Goal: Task Accomplishment & Management: Complete application form

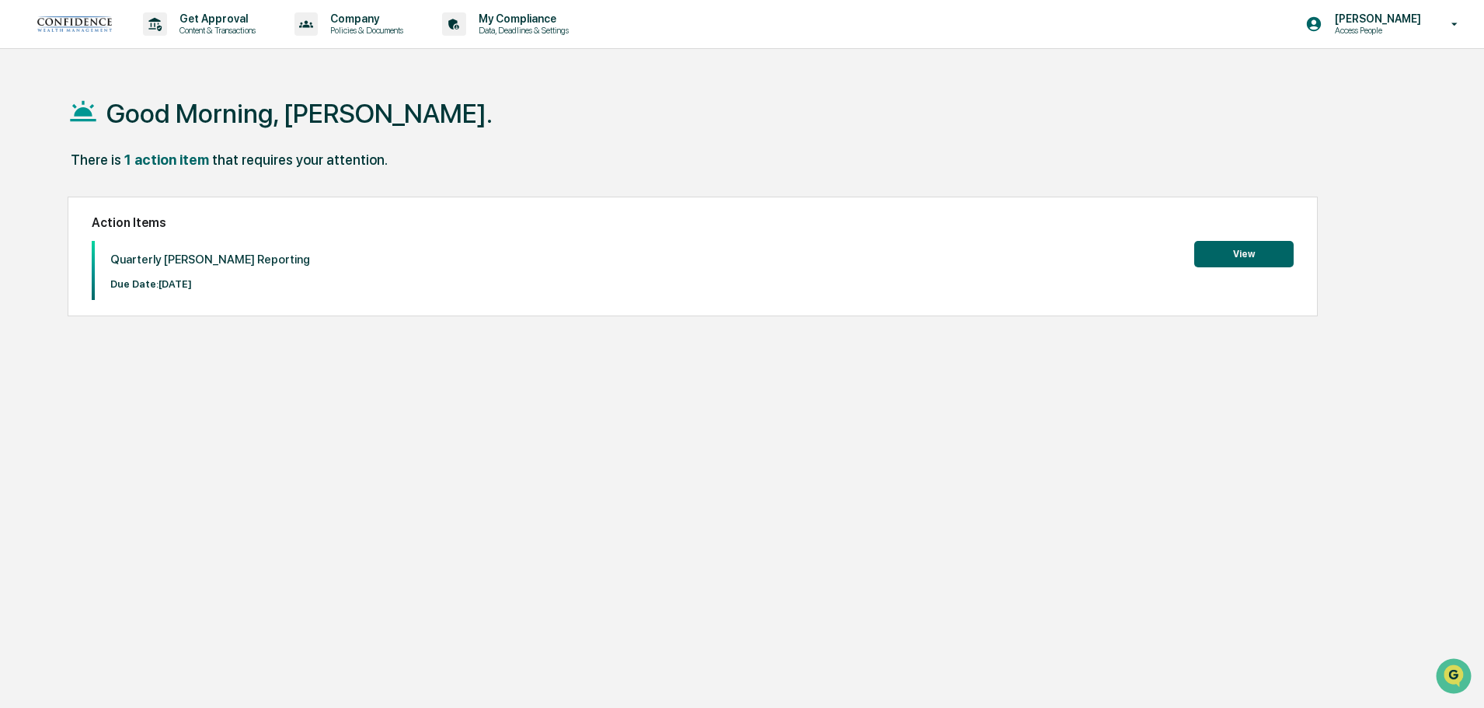
click at [1259, 249] on button "View" at bounding box center [1243, 254] width 99 height 26
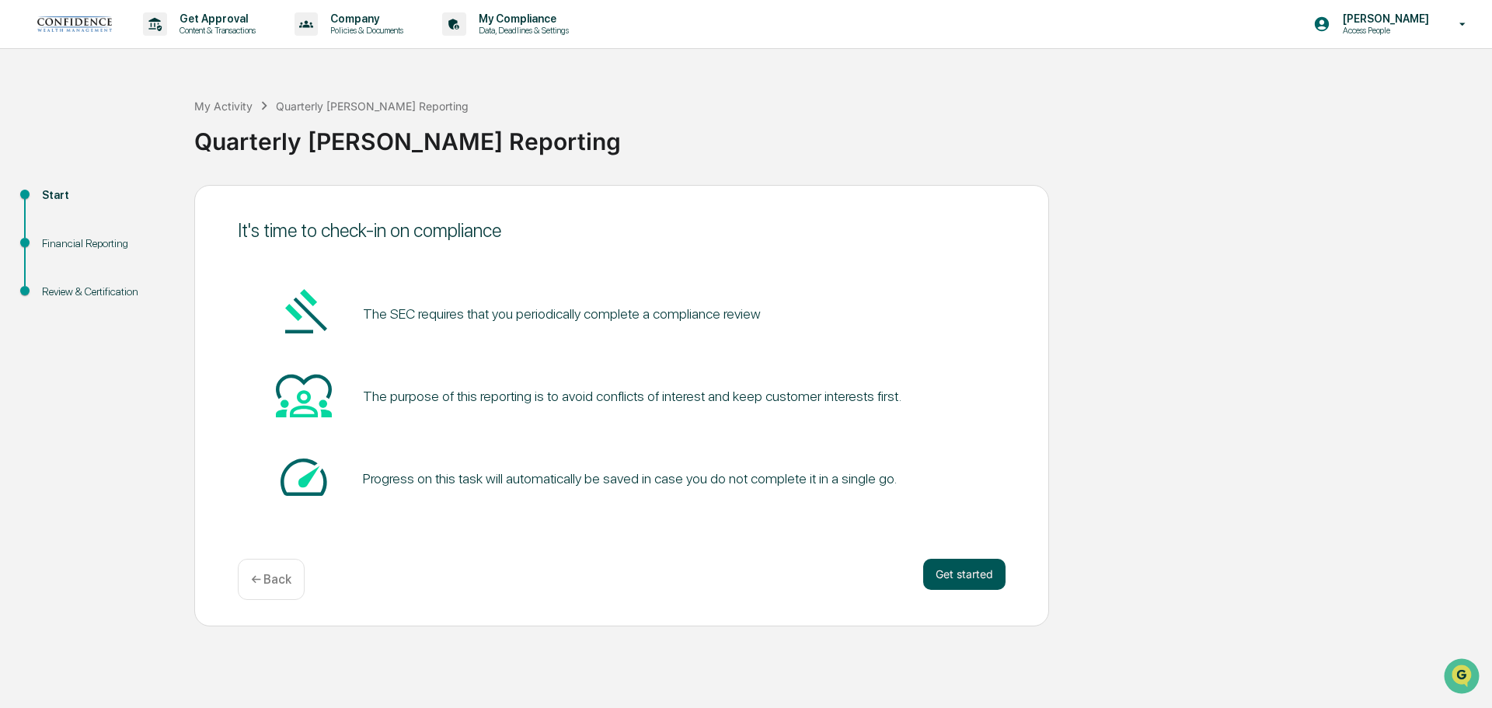
click at [979, 577] on button "Get started" at bounding box center [964, 574] width 82 height 31
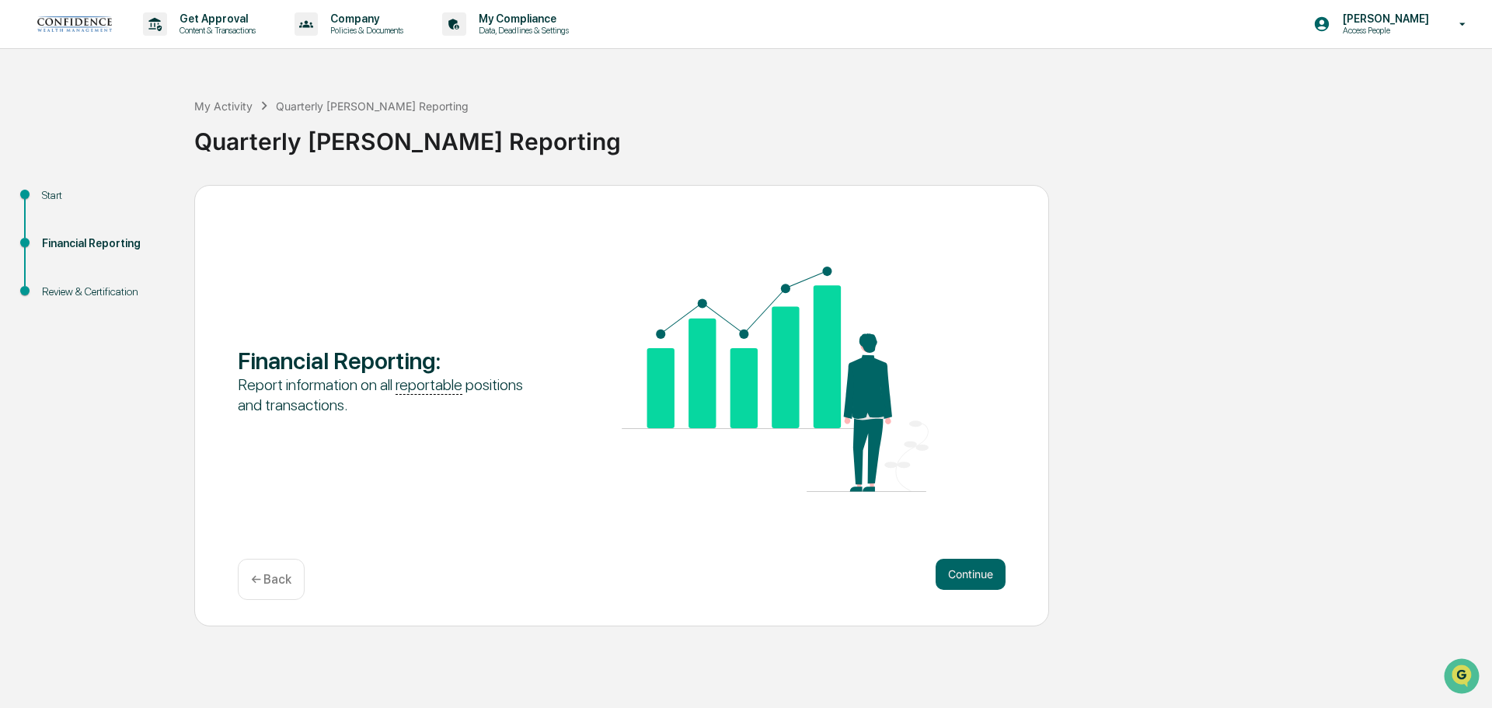
click at [978, 580] on button "Continue" at bounding box center [970, 574] width 70 height 31
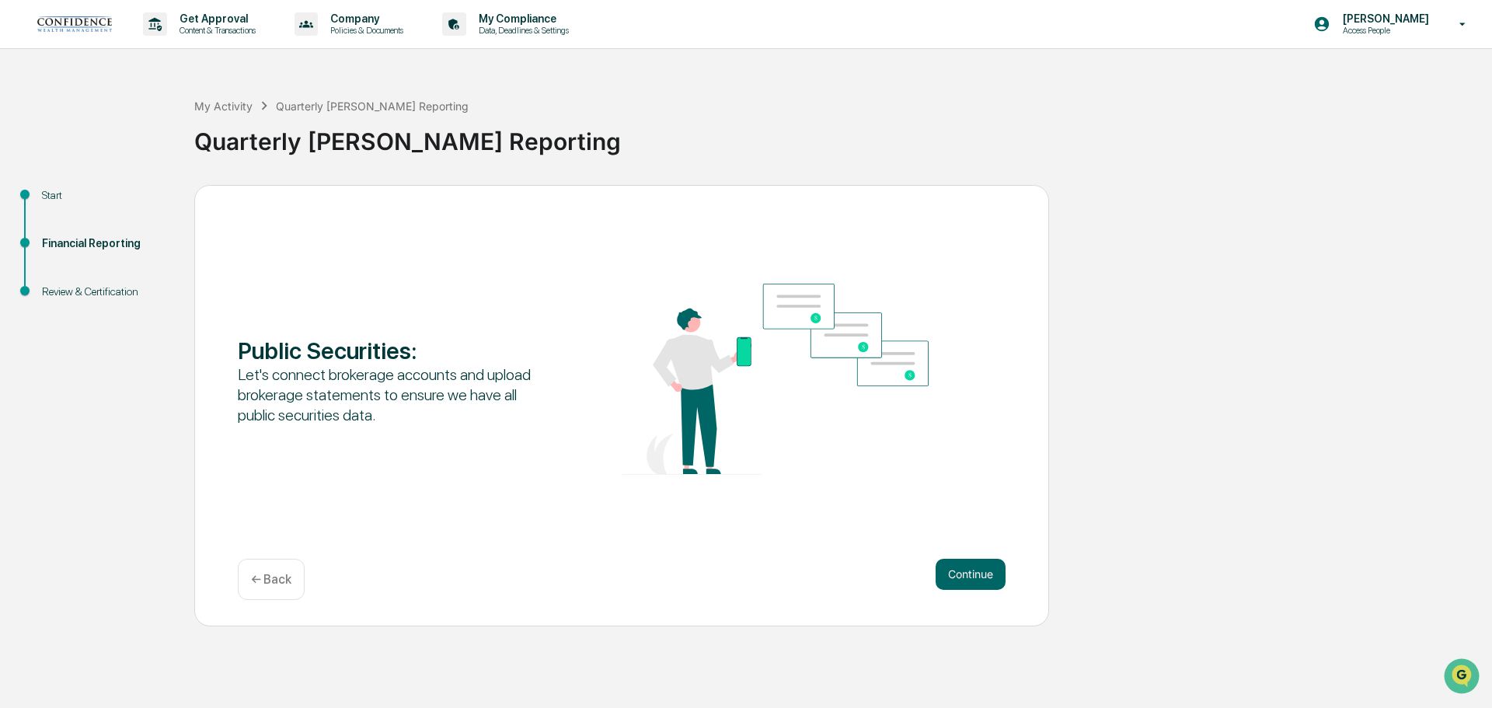
click at [978, 580] on button "Continue" at bounding box center [970, 574] width 70 height 31
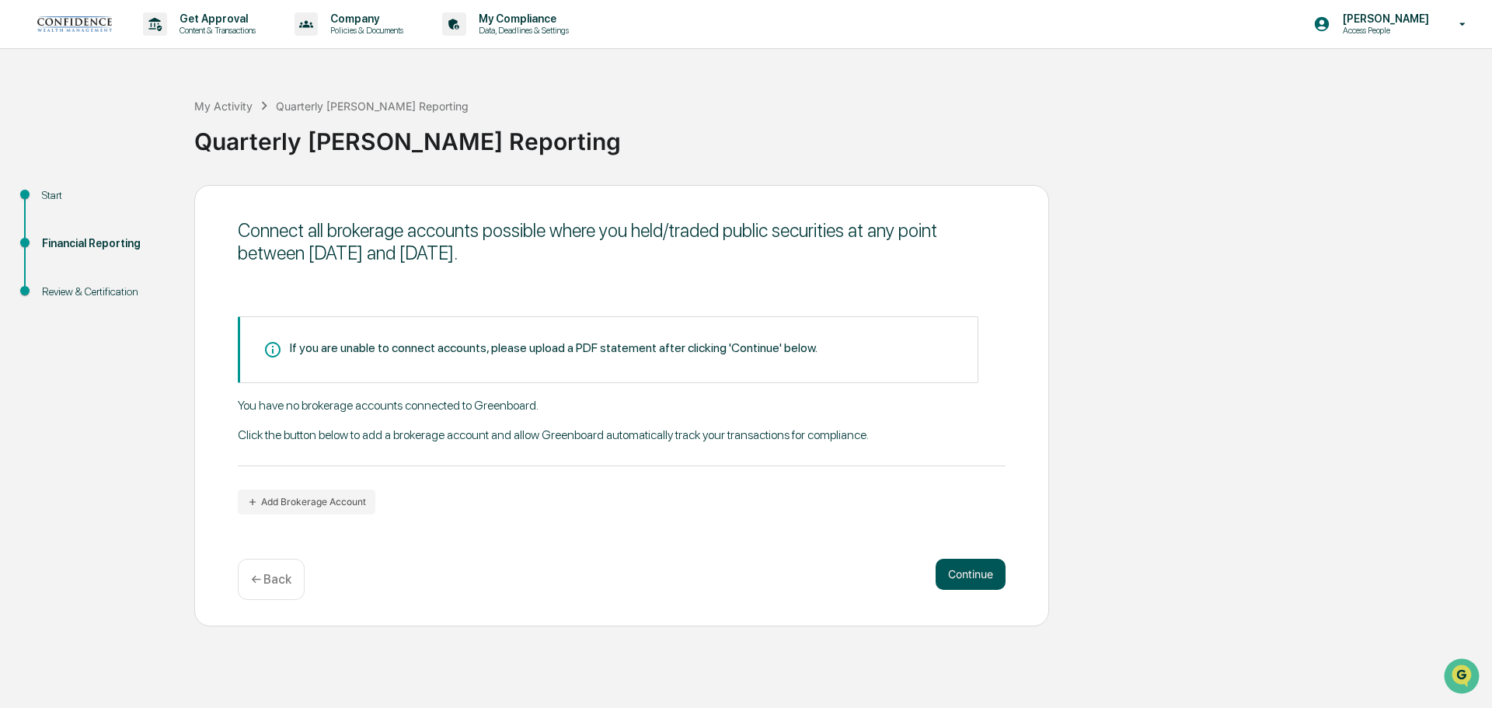
click at [983, 577] on button "Continue" at bounding box center [970, 574] width 70 height 31
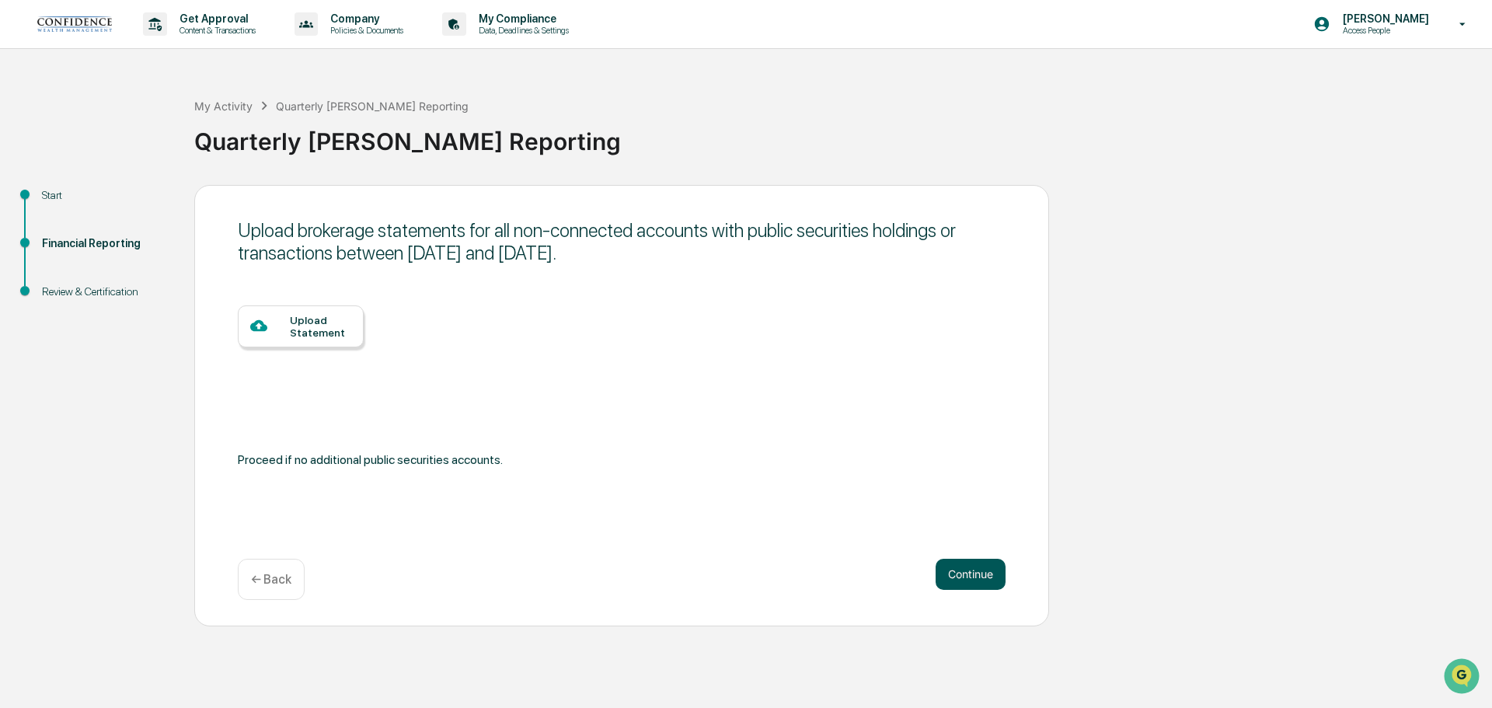
click at [983, 577] on button "Continue" at bounding box center [970, 574] width 70 height 31
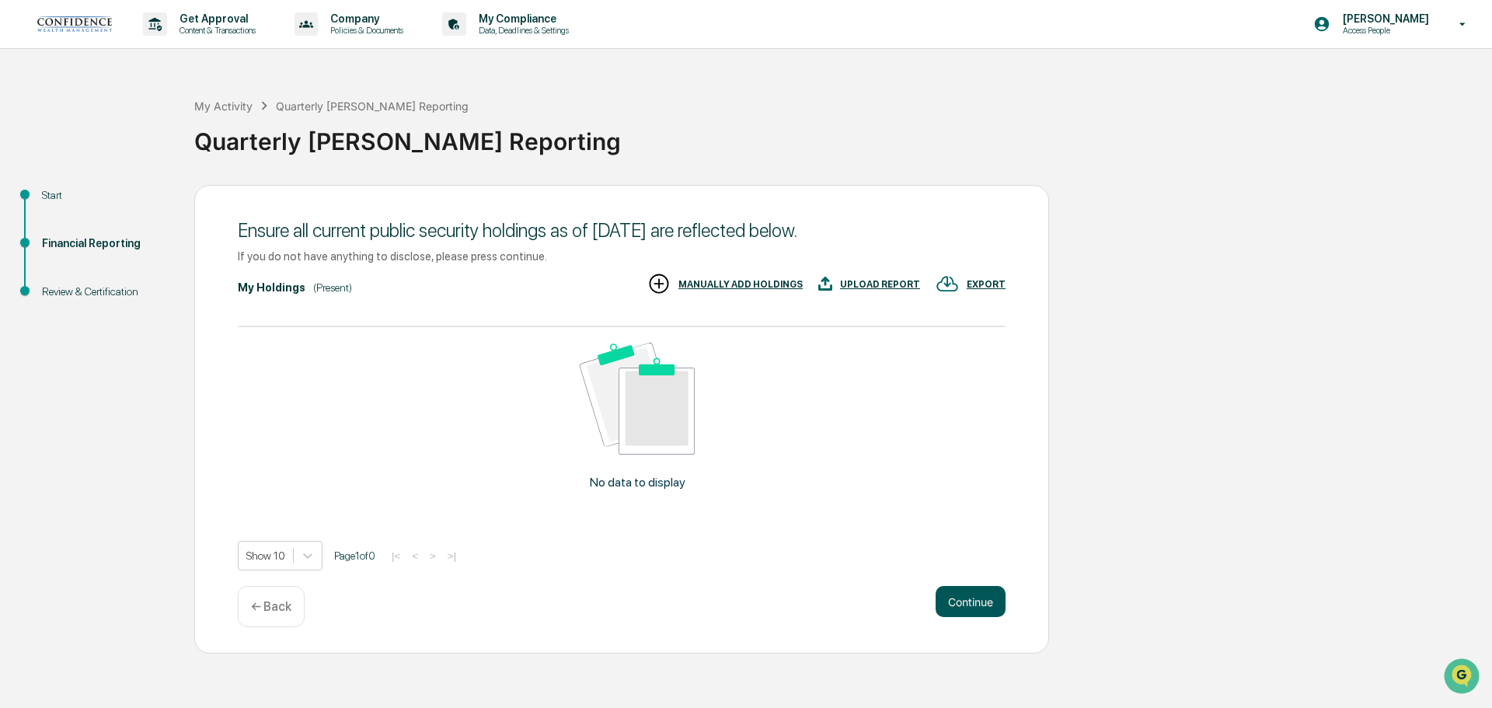
click at [985, 604] on button "Continue" at bounding box center [970, 601] width 70 height 31
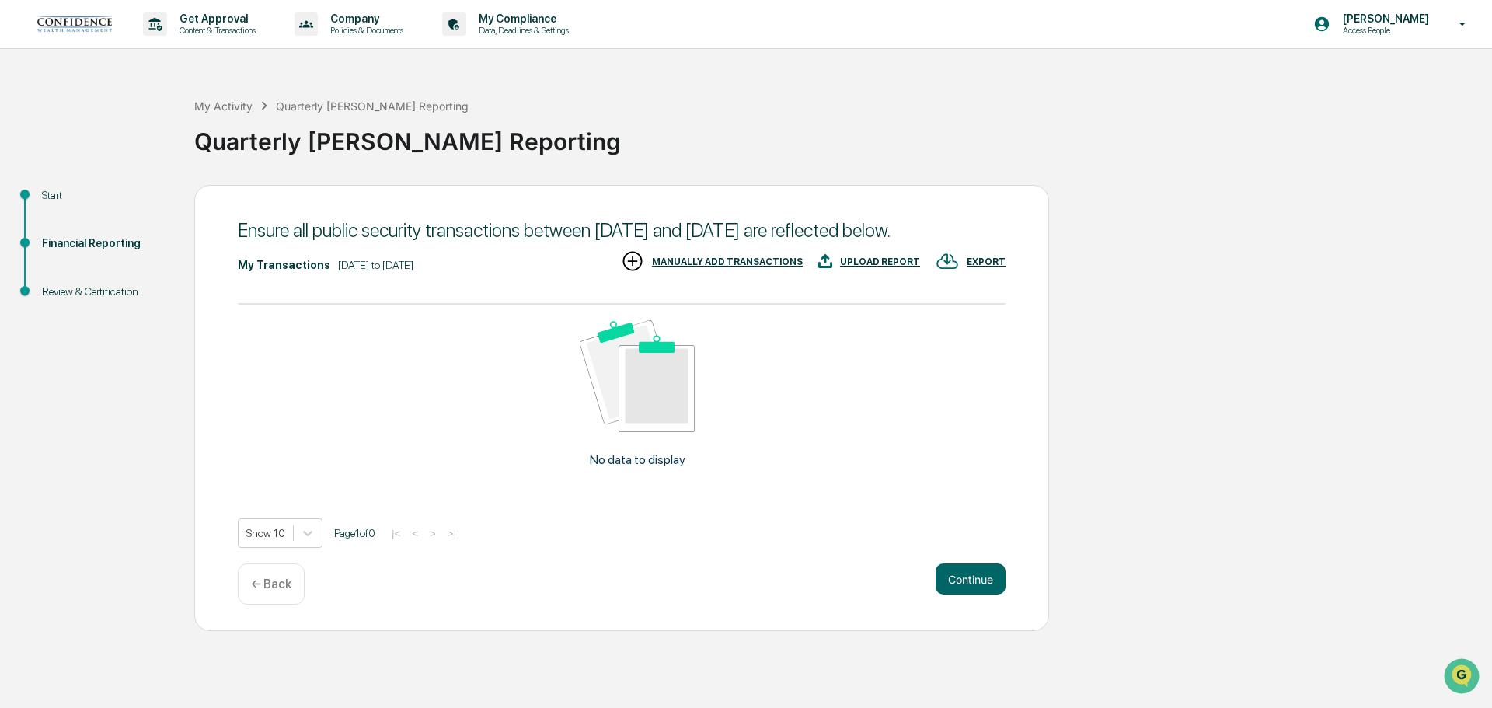
click at [985, 594] on button "Continue" at bounding box center [970, 578] width 70 height 31
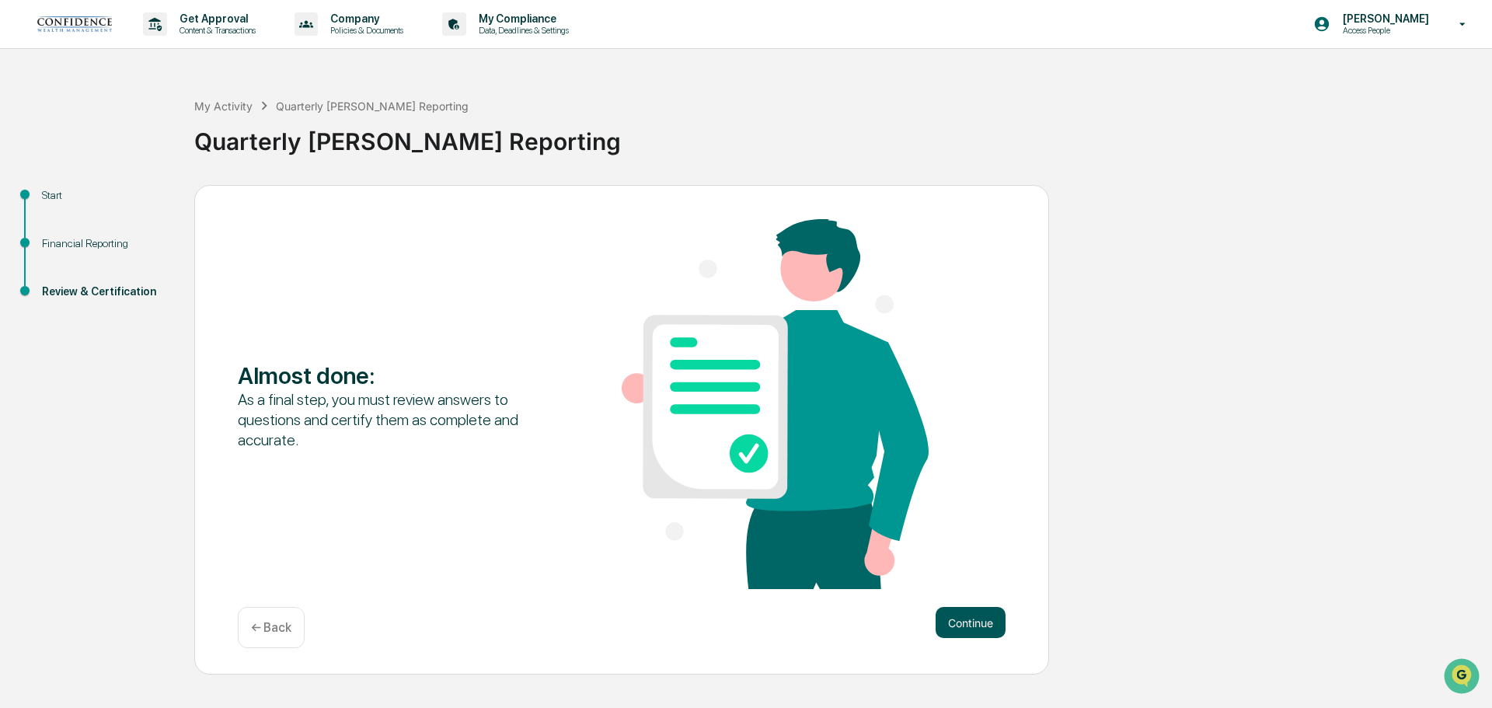
click at [982, 624] on button "Continue" at bounding box center [970, 622] width 70 height 31
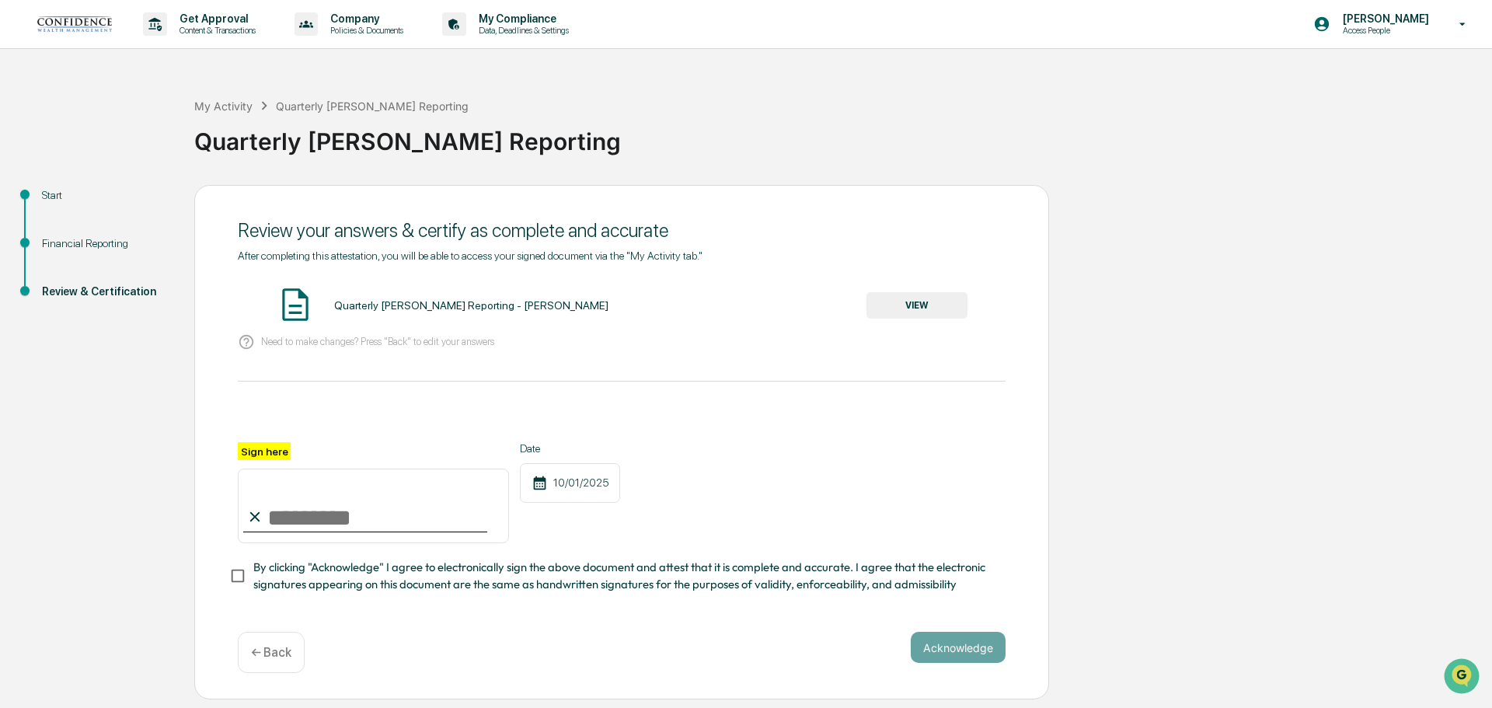
click at [287, 524] on input "Sign here" at bounding box center [373, 505] width 271 height 75
click at [981, 646] on button "Acknowledge" at bounding box center [958, 647] width 95 height 31
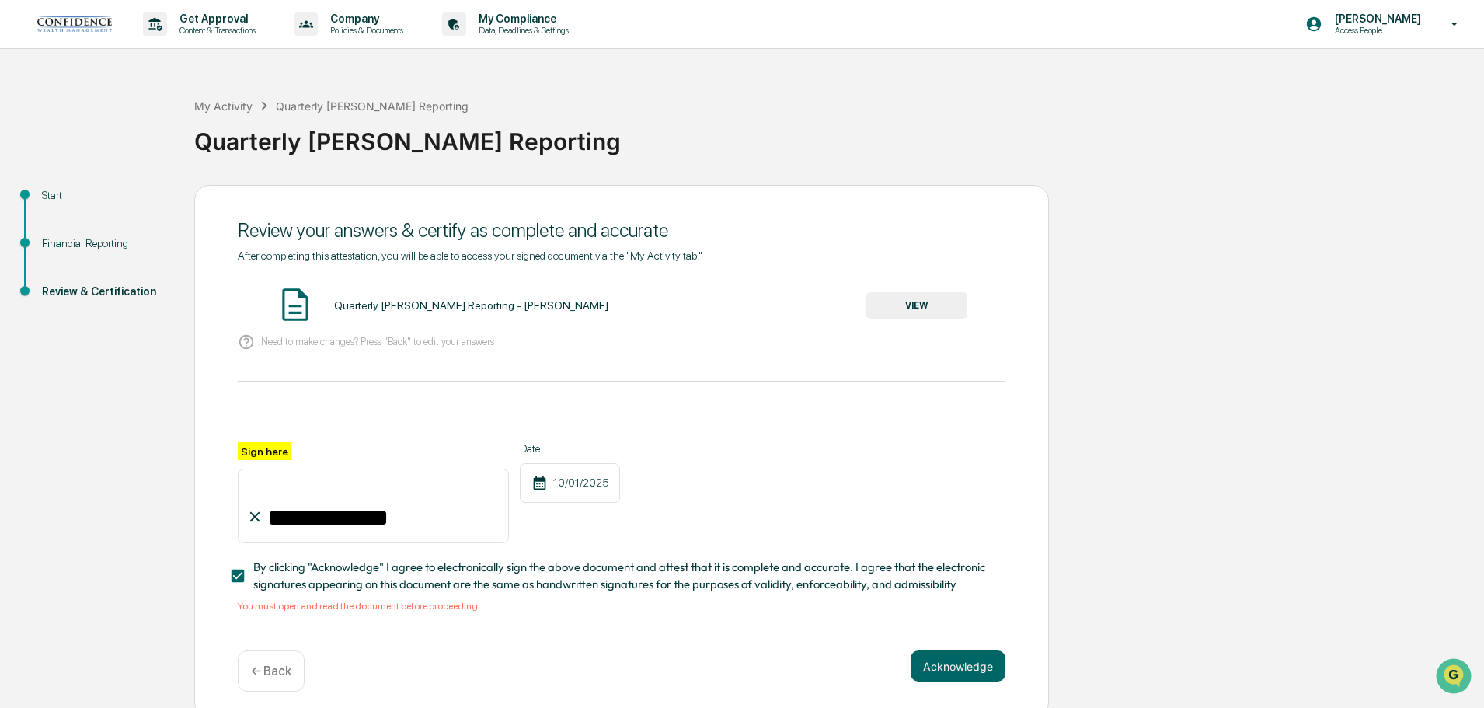
drag, startPoint x: 348, startPoint y: 514, endPoint x: 240, endPoint y: 514, distance: 108.0
click at [240, 514] on input "**********" at bounding box center [373, 505] width 271 height 75
type input "**********"
click at [902, 296] on button "VIEW" at bounding box center [916, 305] width 101 height 26
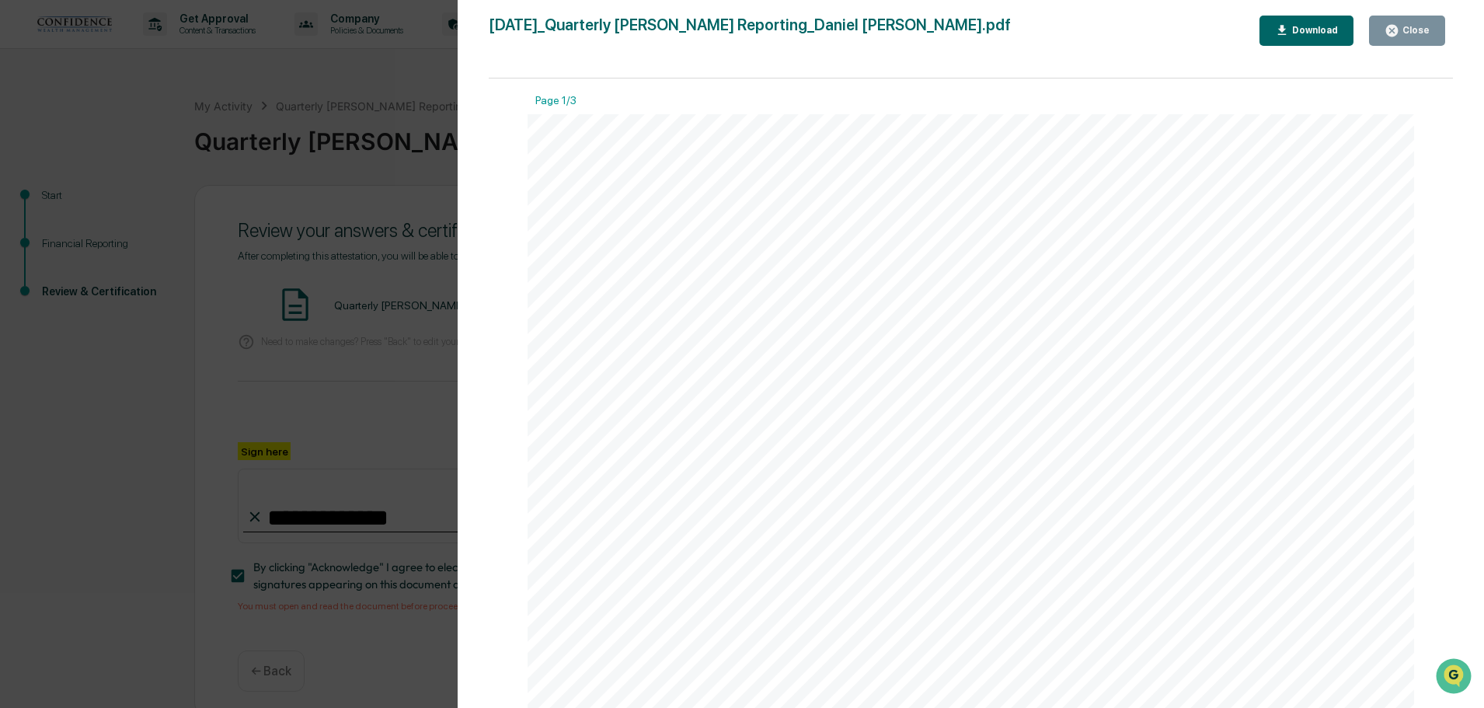
click at [1416, 29] on div "Close" at bounding box center [1414, 30] width 30 height 11
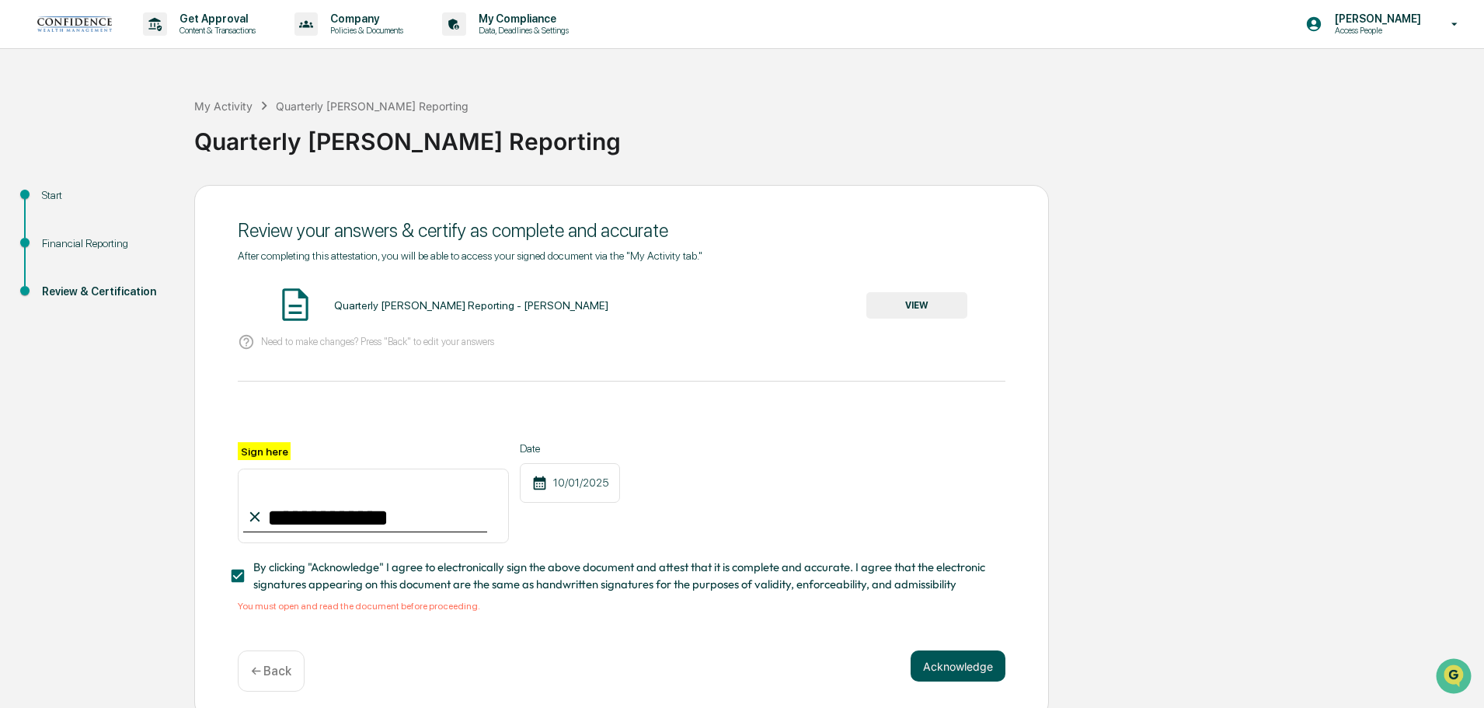
click at [966, 669] on button "Acknowledge" at bounding box center [958, 665] width 95 height 31
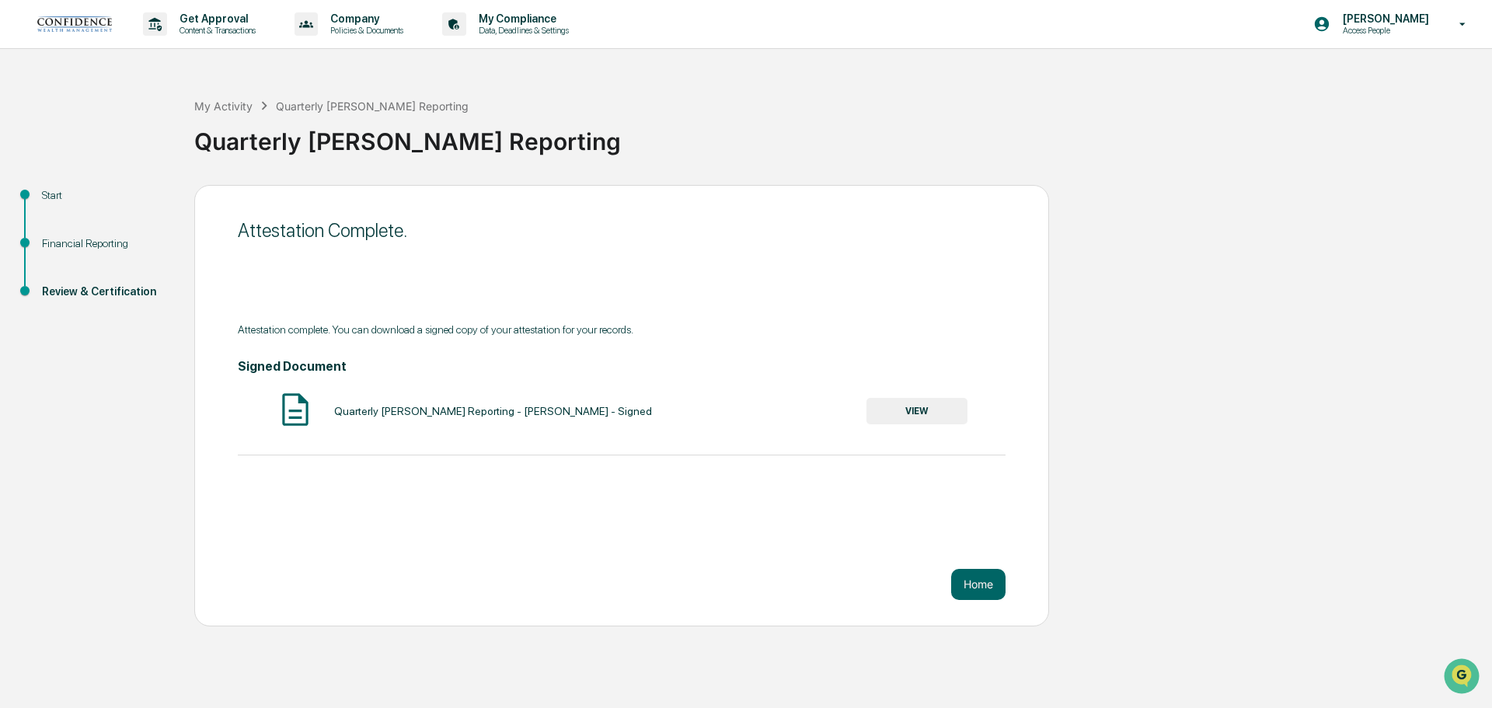
click at [935, 413] on button "VIEW" at bounding box center [916, 411] width 101 height 26
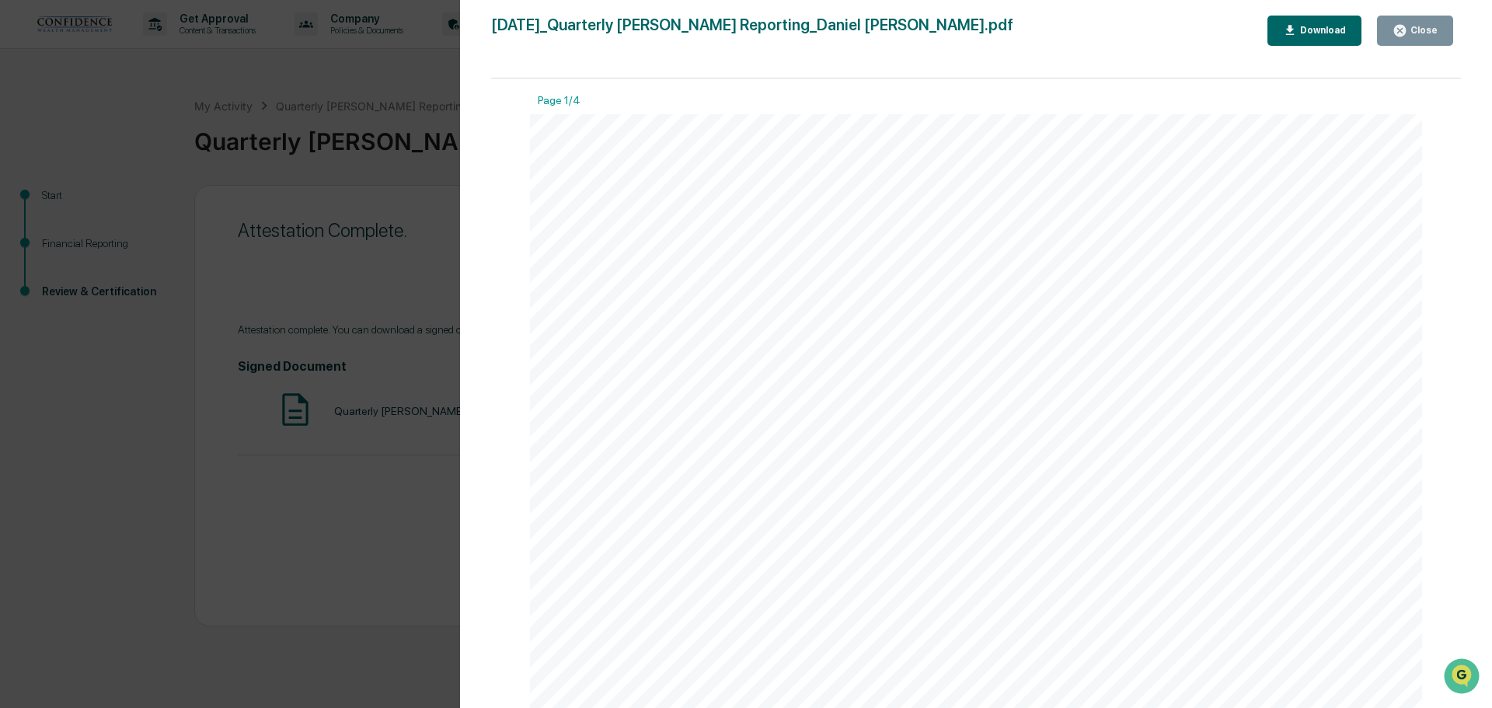
click at [1420, 29] on div "Close" at bounding box center [1422, 30] width 30 height 11
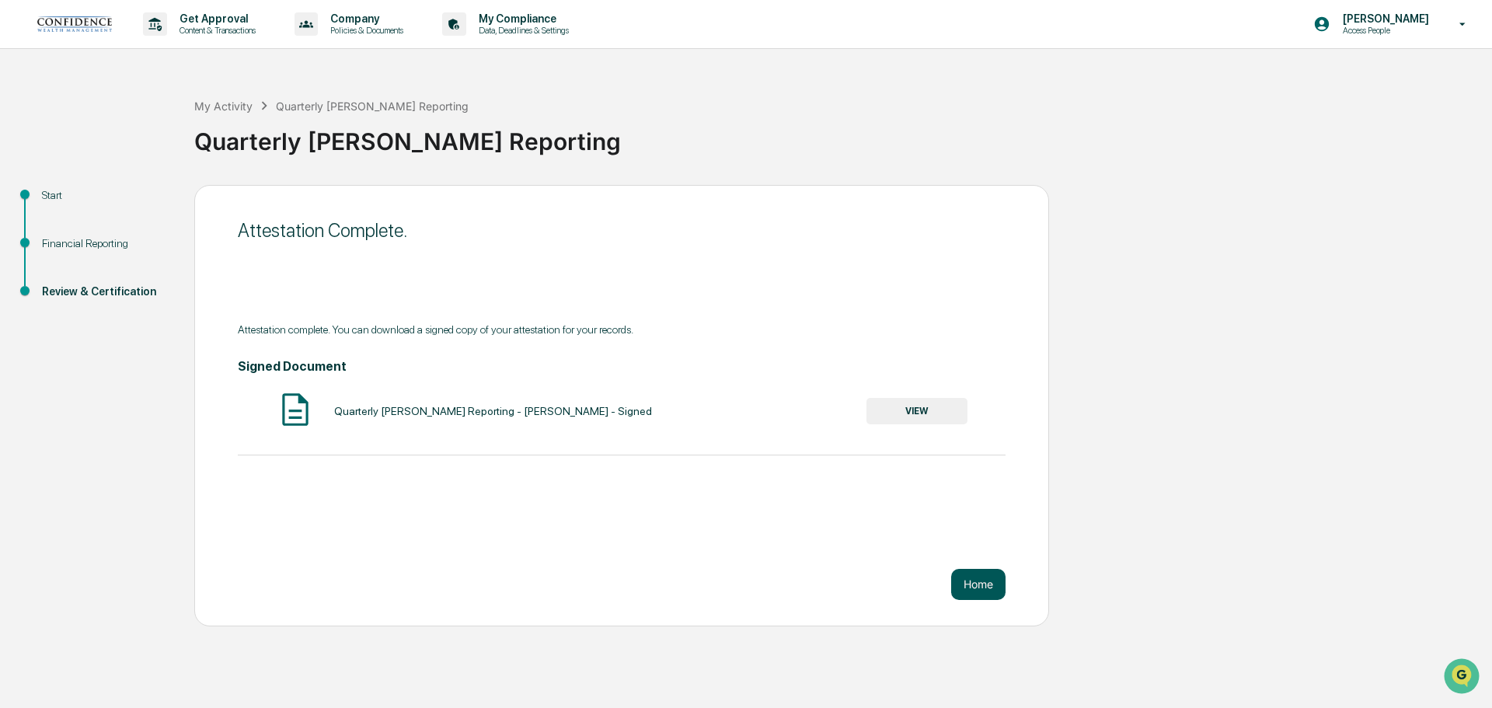
click at [984, 588] on button "Home" at bounding box center [978, 584] width 54 height 31
